Goal: Check status: Check status

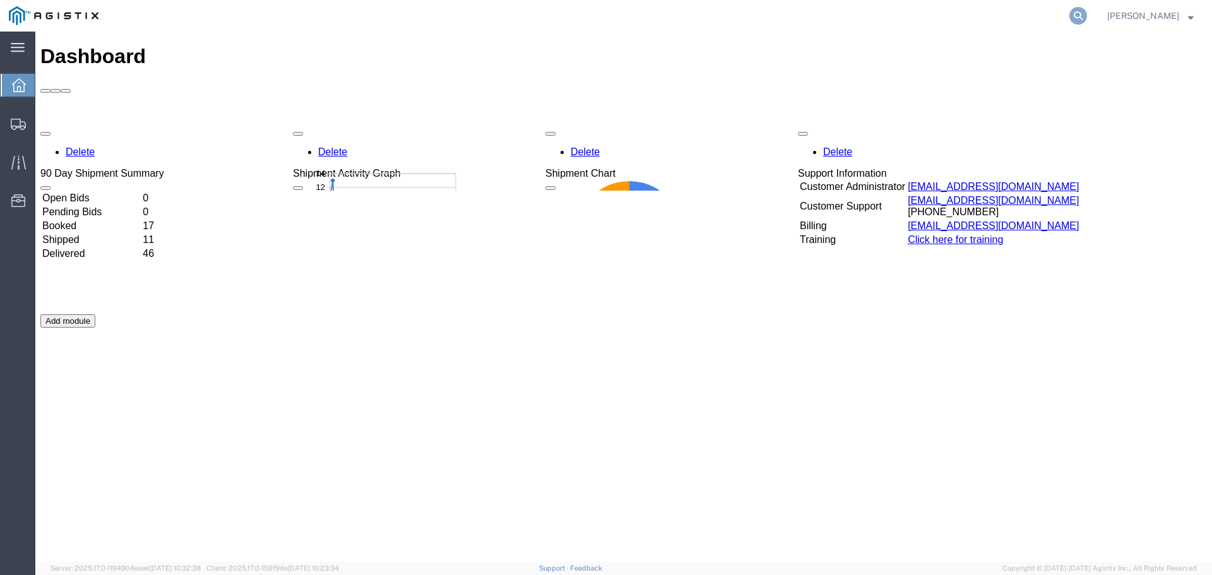
click at [1087, 15] on icon at bounding box center [1078, 16] width 18 height 18
type input "2"
click at [802, 19] on input "search" at bounding box center [877, 16] width 384 height 30
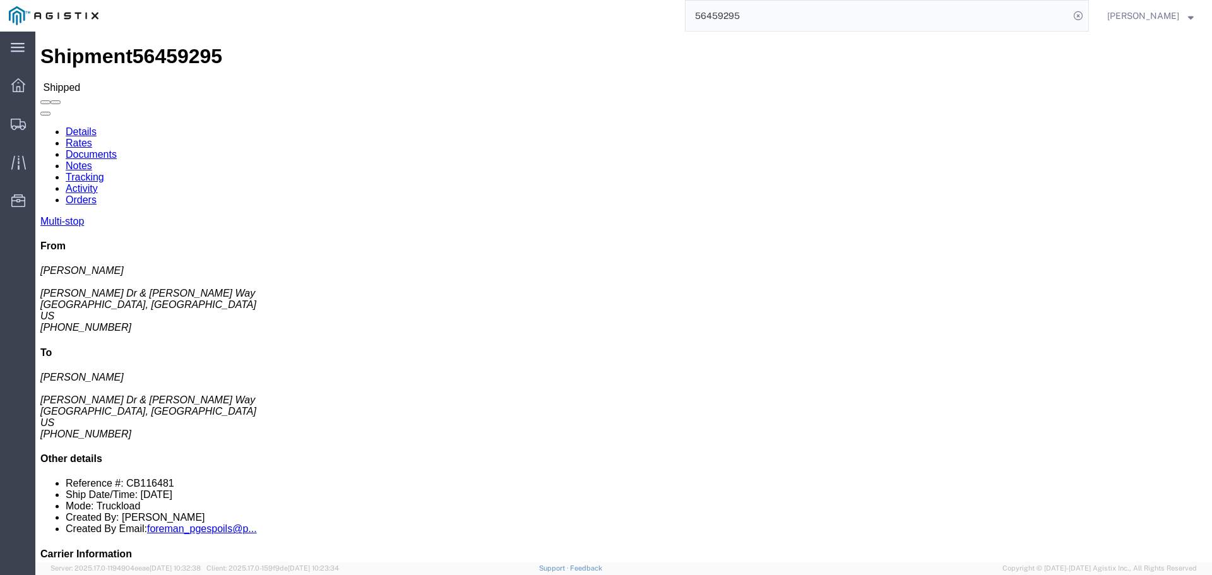
click h2 "Package Information"
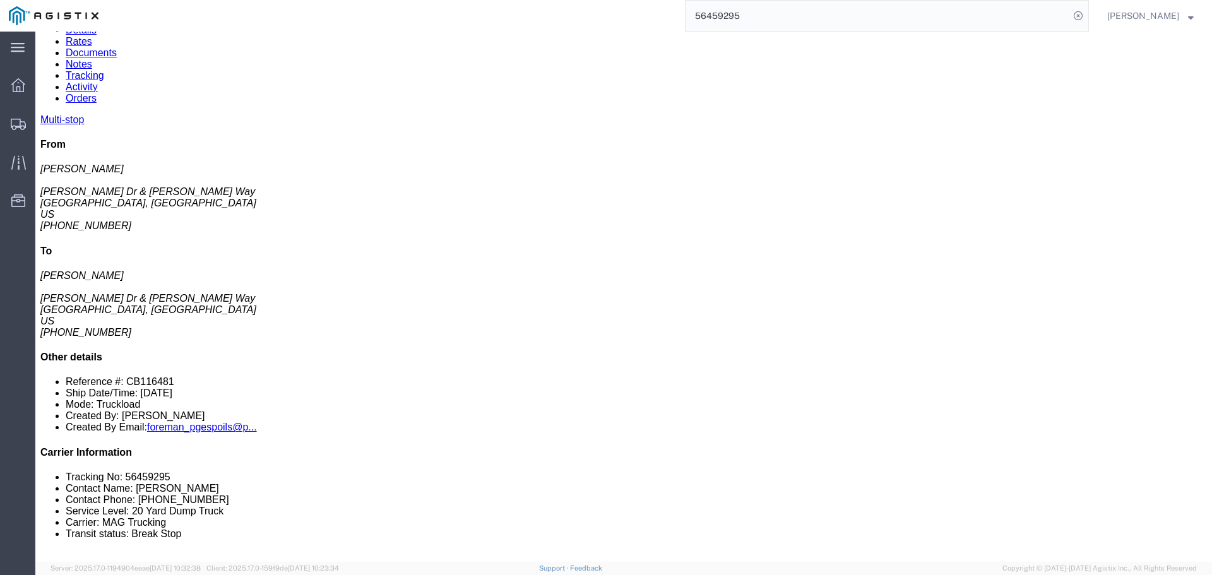
scroll to position [147, 0]
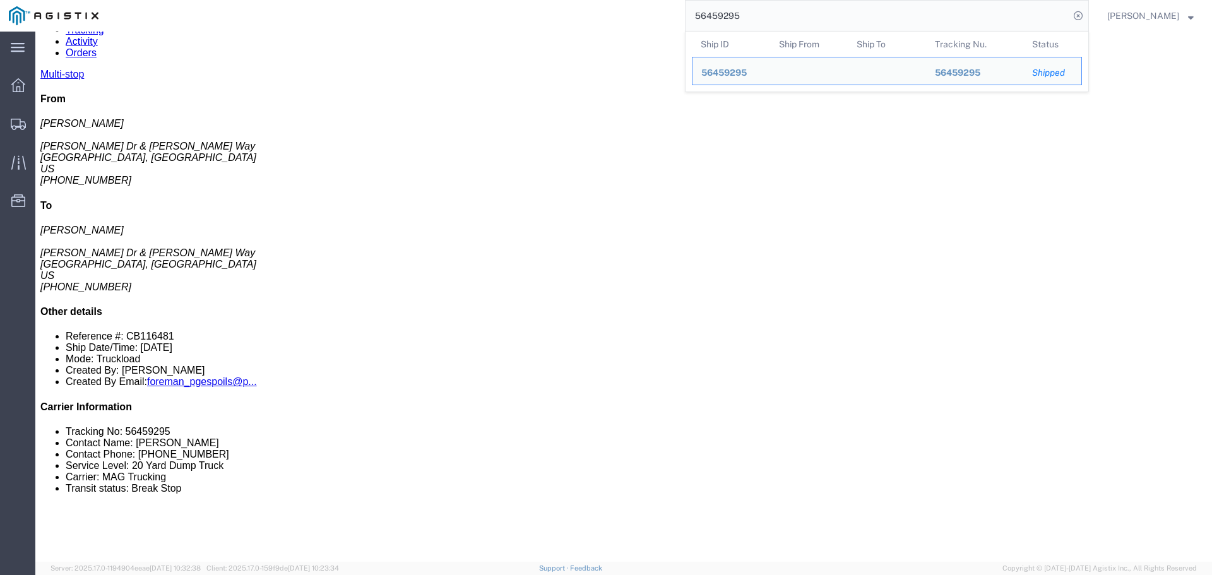
click at [769, 18] on input "56459295" at bounding box center [877, 16] width 384 height 30
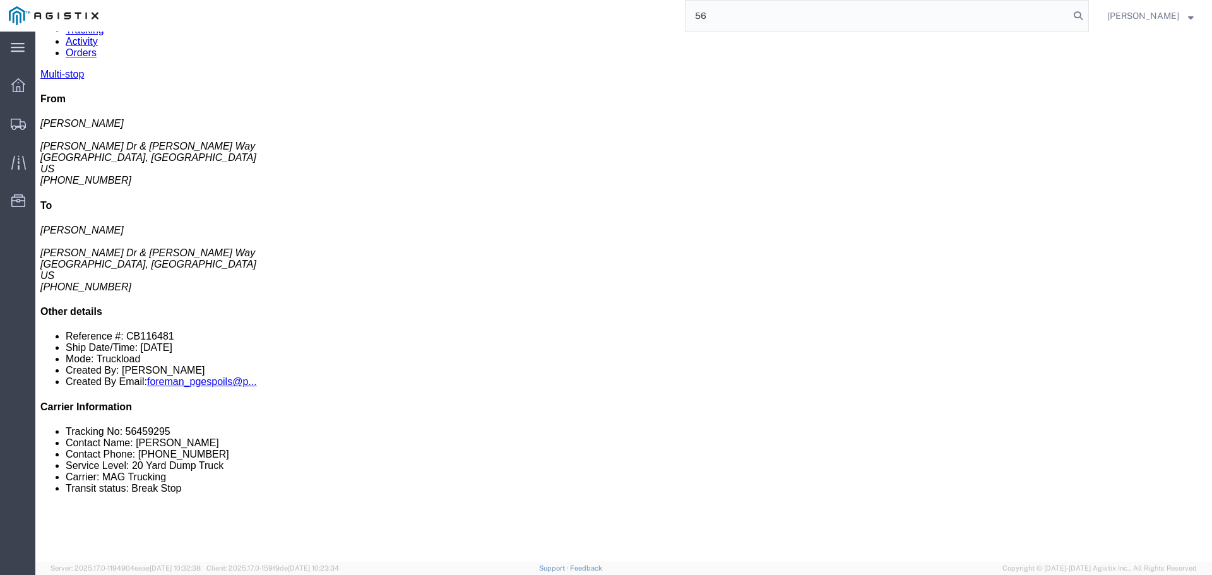
type input "5"
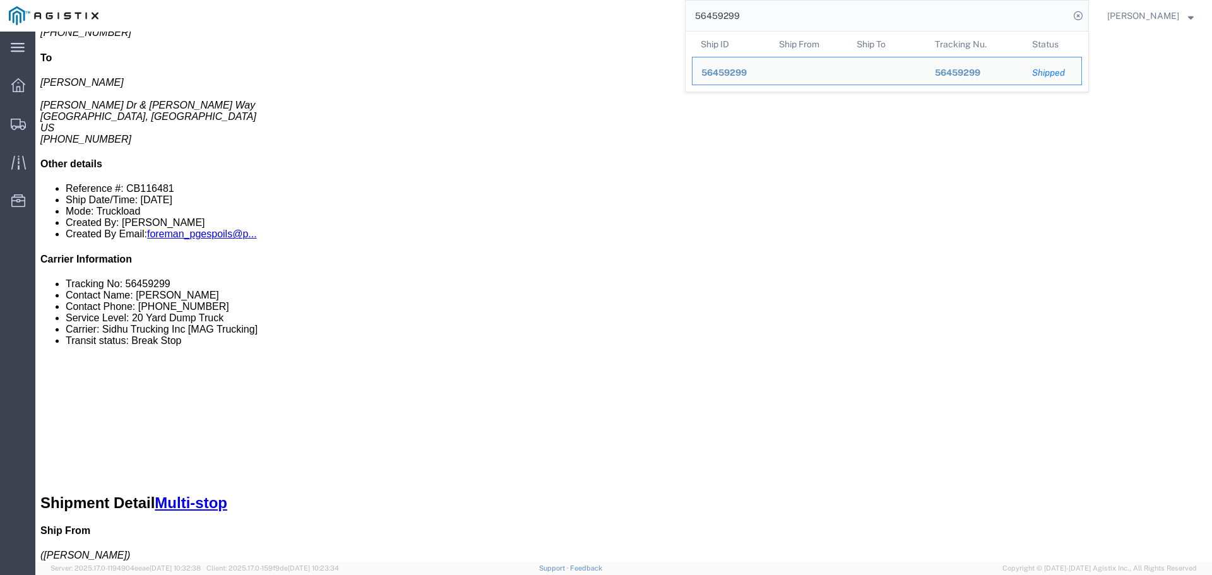
scroll to position [442, 0]
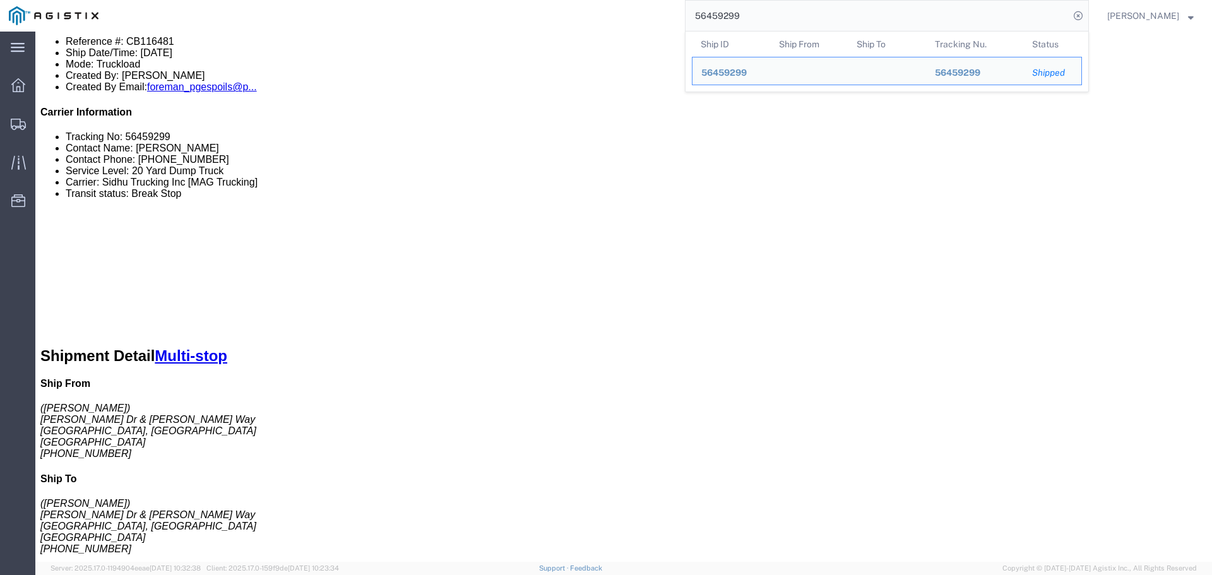
click at [769, 14] on input "56459299" at bounding box center [877, 16] width 384 height 30
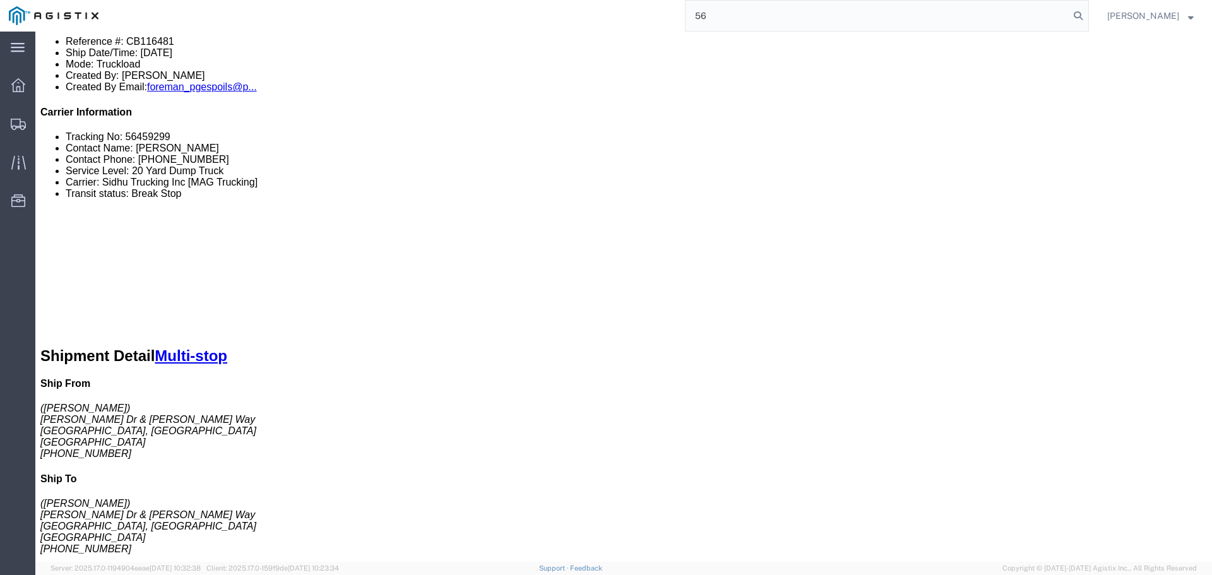
type input "5"
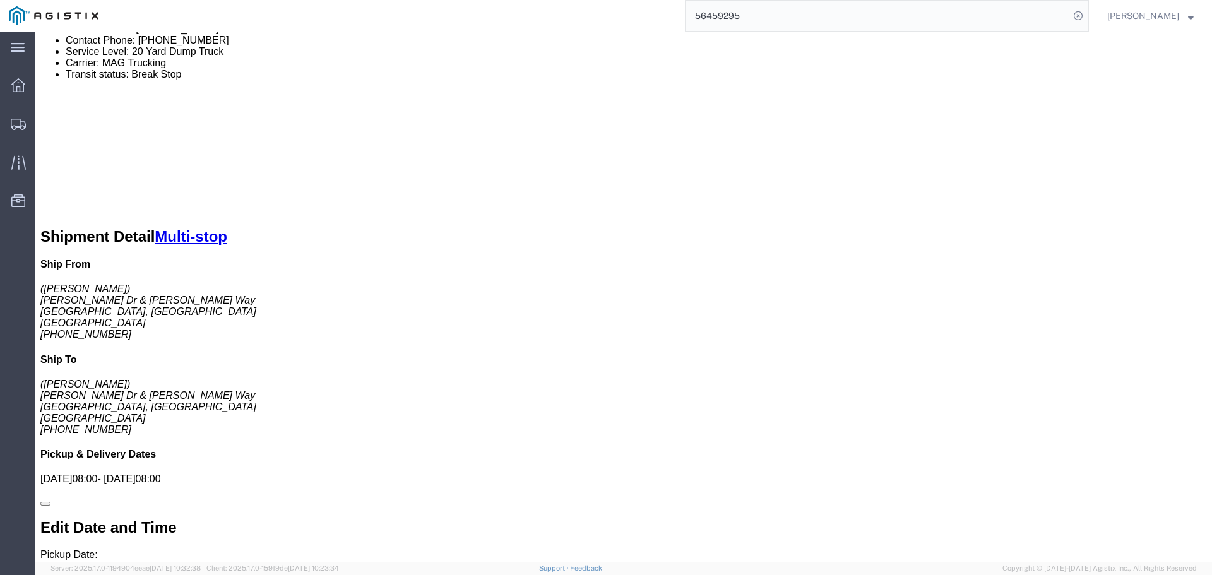
scroll to position [589, 0]
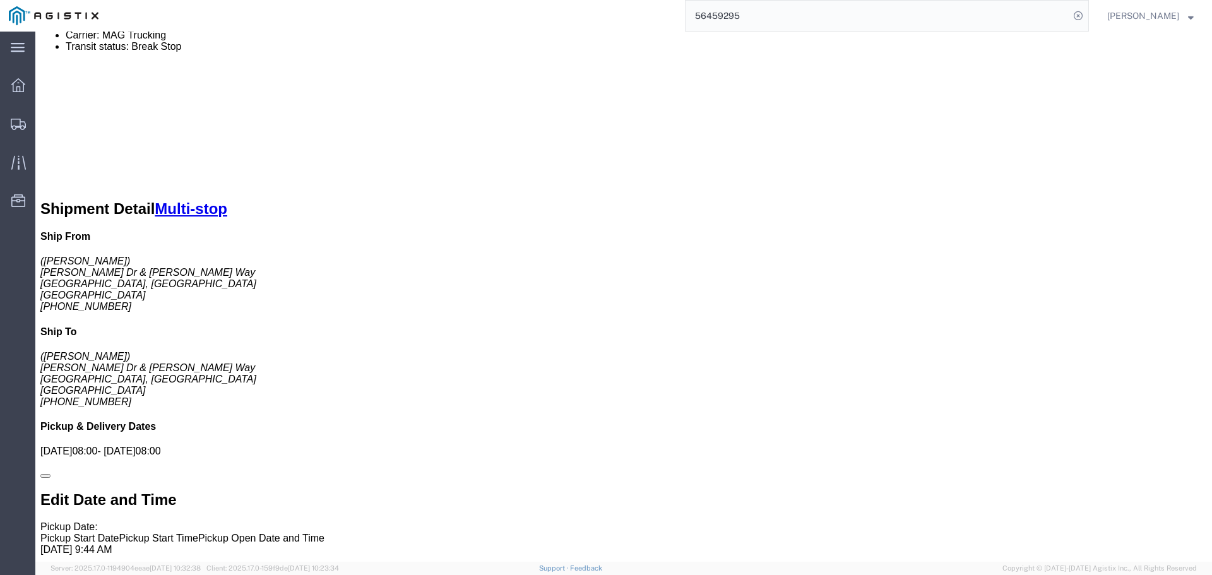
click at [762, 18] on input "56459295" at bounding box center [877, 16] width 384 height 30
click at [760, 16] on input "56459297" at bounding box center [877, 16] width 384 height 30
type input "56459295"
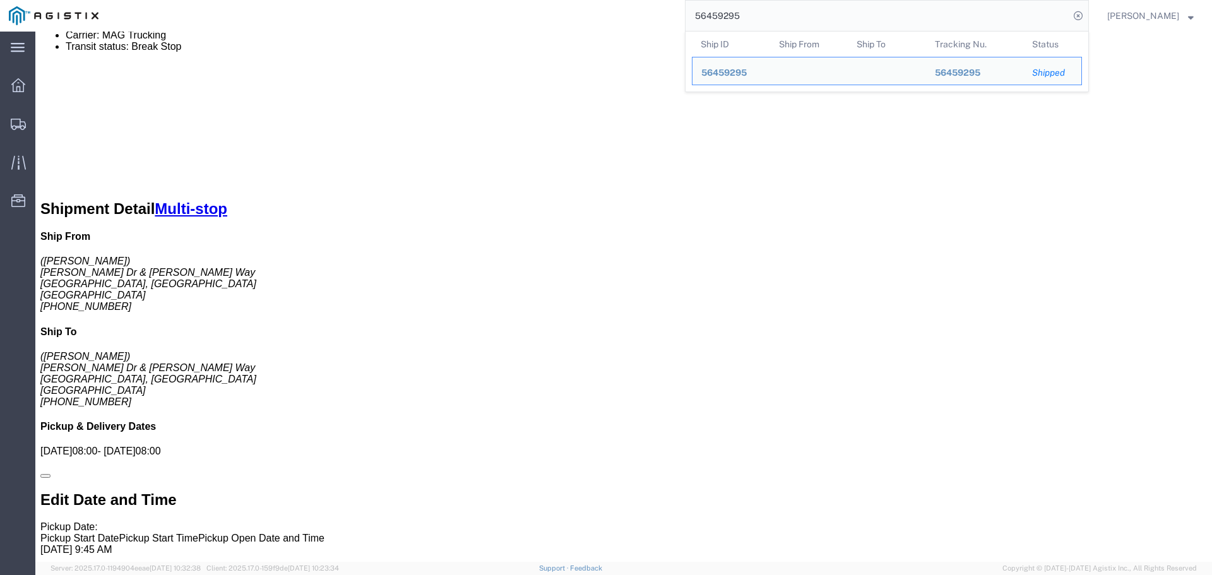
click div "Billing Bill Shipment To: Sender/Shipper Edit Billing Cost Center Select Buyer …"
click at [939, 19] on input "56459295" at bounding box center [877, 16] width 384 height 30
click at [1087, 17] on icon at bounding box center [1078, 16] width 18 height 18
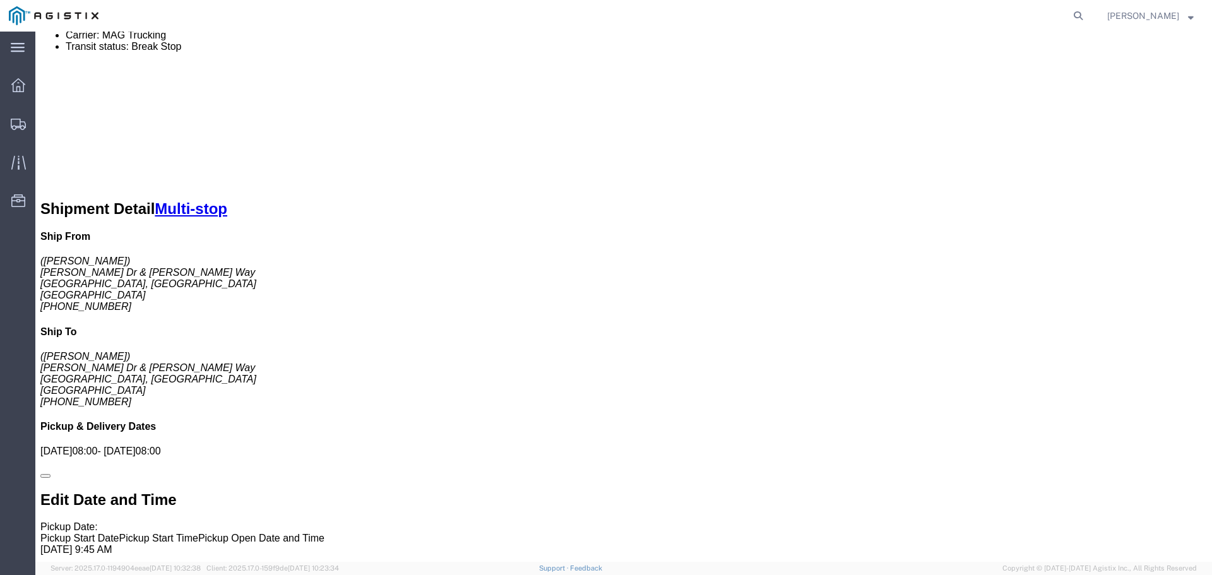
click at [1154, 13] on span "[PERSON_NAME]" at bounding box center [1143, 16] width 72 height 14
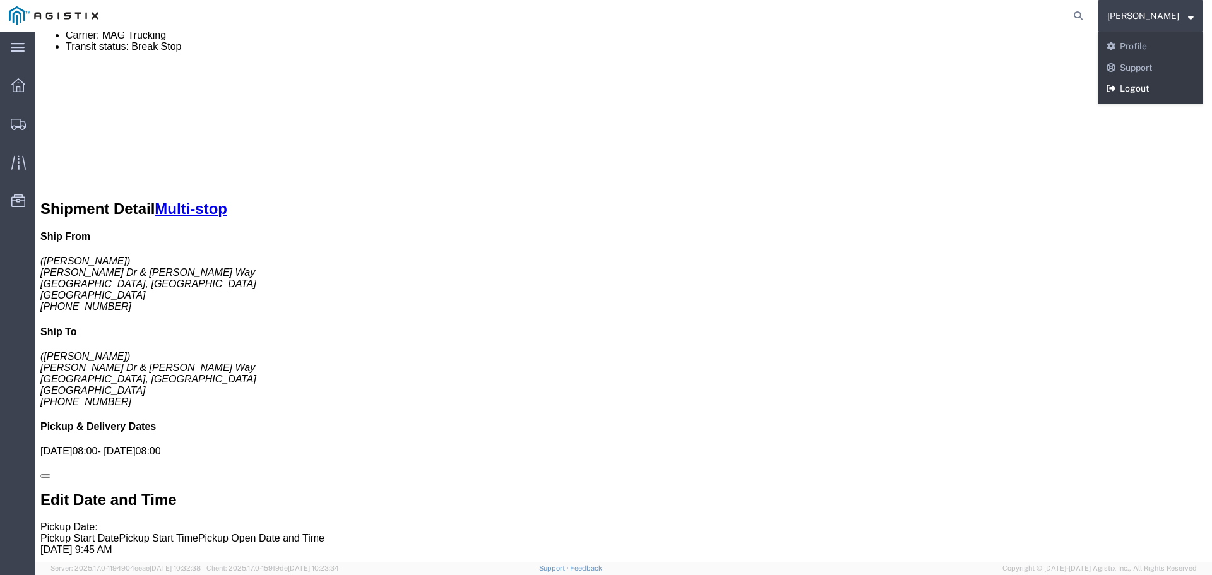
click at [1144, 85] on link "Logout" at bounding box center [1150, 88] width 105 height 21
